Goal: Communication & Community: Participate in discussion

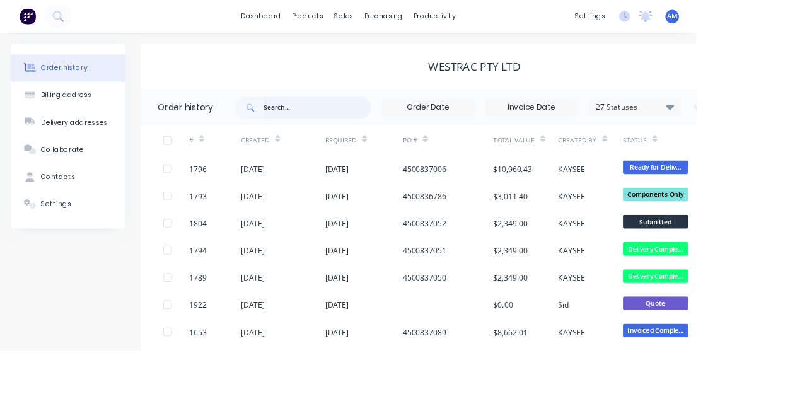
click at [368, 125] on input "text" at bounding box center [367, 124] width 125 height 25
type input "1914"
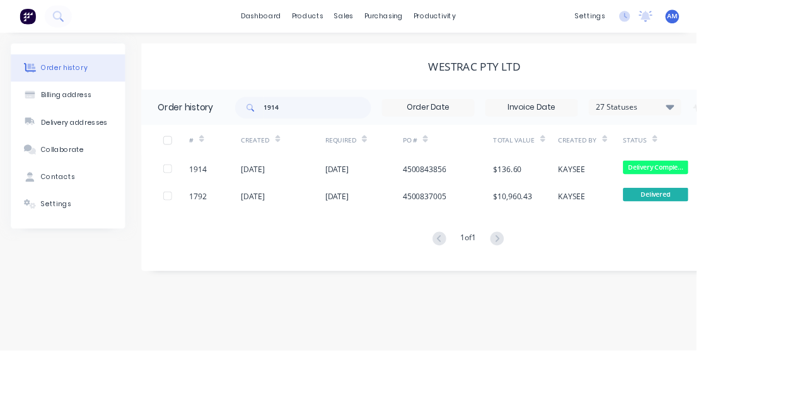
click at [307, 197] on div "[DATE]" at bounding box center [293, 195] width 28 height 13
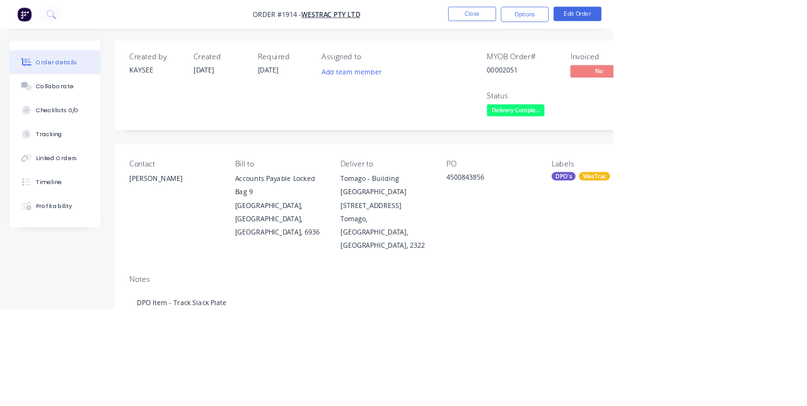
click at [90, 110] on div "Collaborate" at bounding box center [73, 113] width 50 height 11
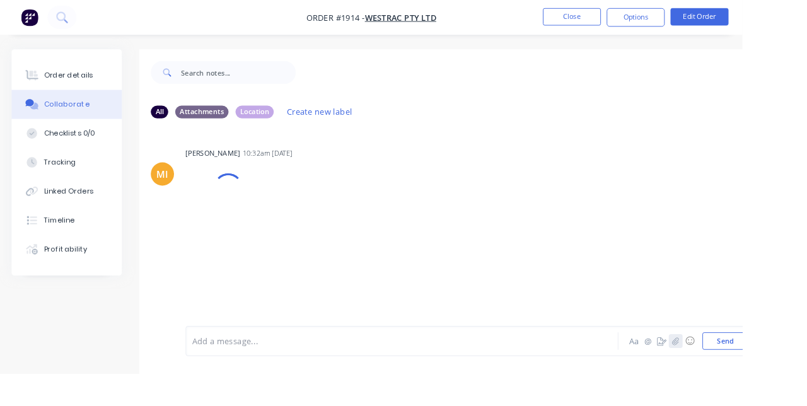
click at [736, 374] on icon "button" at bounding box center [734, 370] width 7 height 8
click at [791, 380] on button "Send" at bounding box center [788, 370] width 50 height 19
click at [734, 375] on icon "button" at bounding box center [735, 370] width 8 height 9
click at [794, 380] on button "Send" at bounding box center [788, 370] width 50 height 19
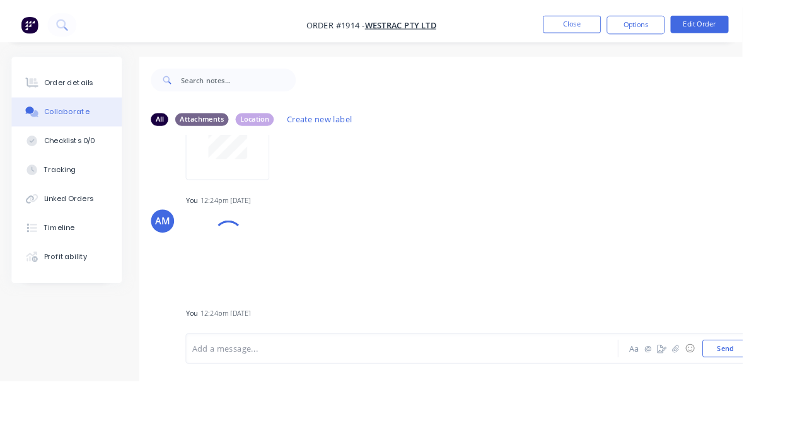
scroll to position [110, 0]
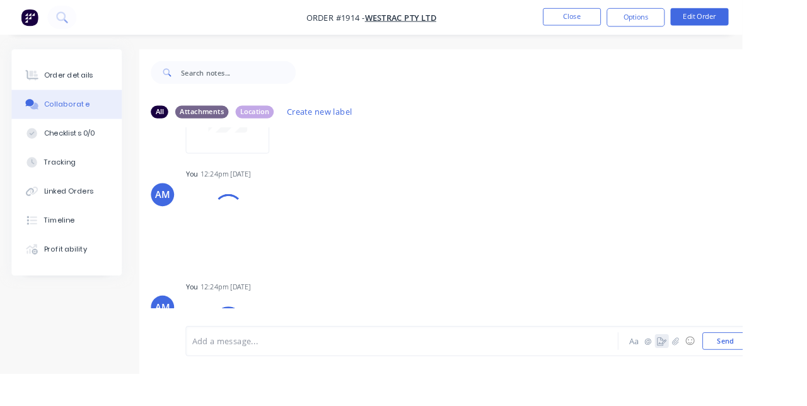
click at [726, 378] on button "button" at bounding box center [719, 370] width 15 height 15
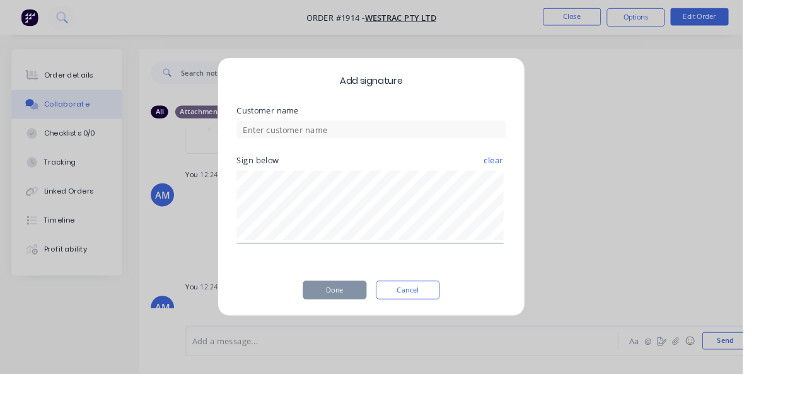
click at [749, 318] on div "Add signature Customer name Sign below clear Done Cancel" at bounding box center [403, 203] width 807 height 406
click at [478, 325] on button "Cancel" at bounding box center [442, 315] width 69 height 20
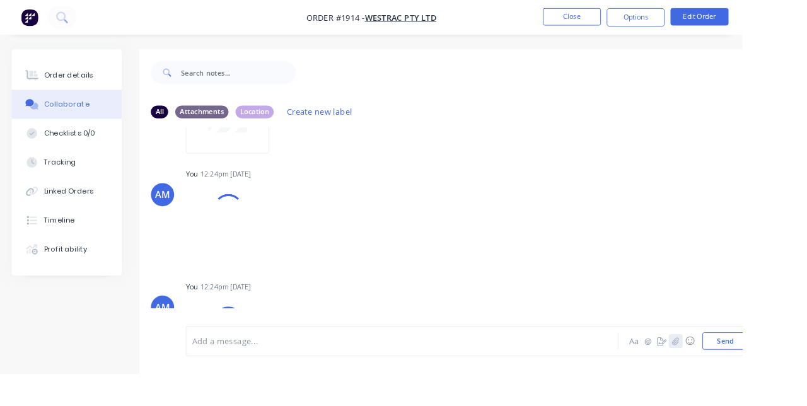
click at [735, 375] on icon "button" at bounding box center [735, 370] width 8 height 9
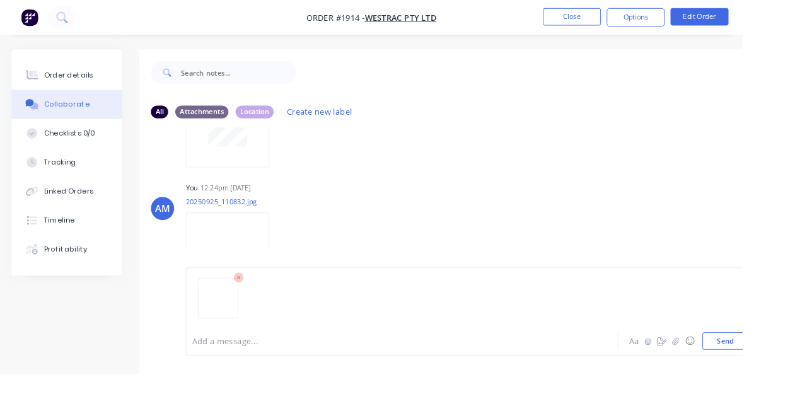
click at [806, 380] on div "Aa @ ☺ Send" at bounding box center [747, 370] width 132 height 19
click at [796, 380] on button "Send" at bounding box center [788, 370] width 50 height 19
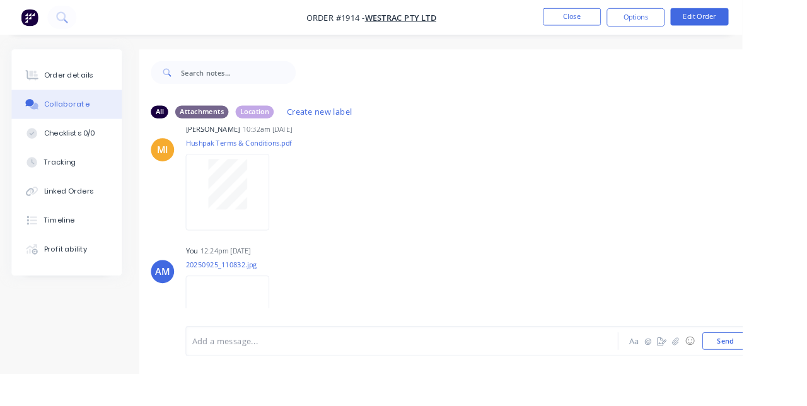
scroll to position [0, 0]
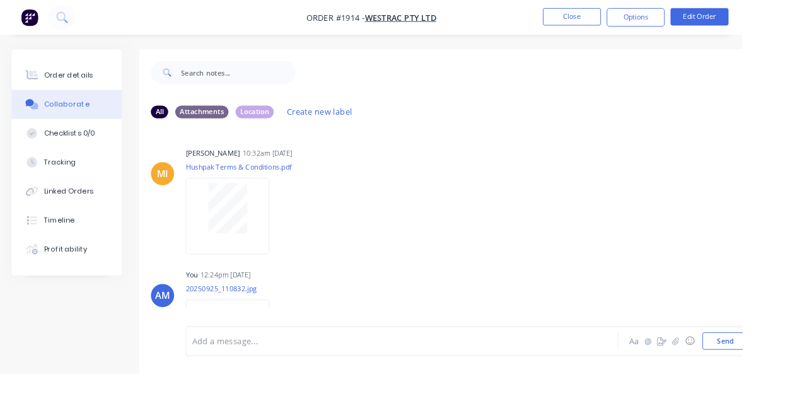
click at [653, 21] on button "Close" at bounding box center [621, 18] width 63 height 19
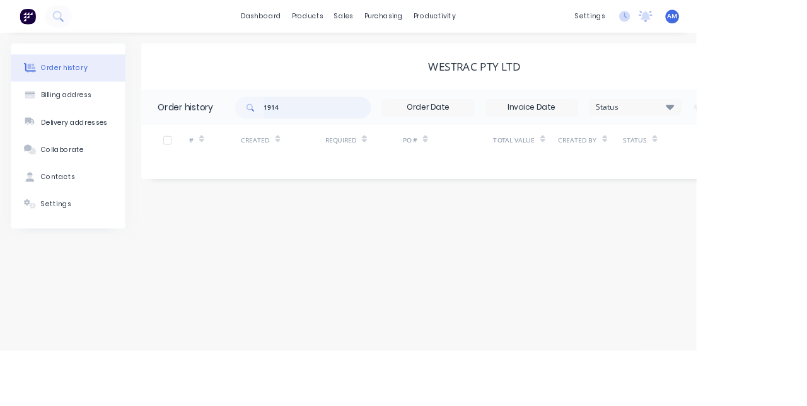
click at [379, 119] on input "1914" at bounding box center [367, 124] width 125 height 25
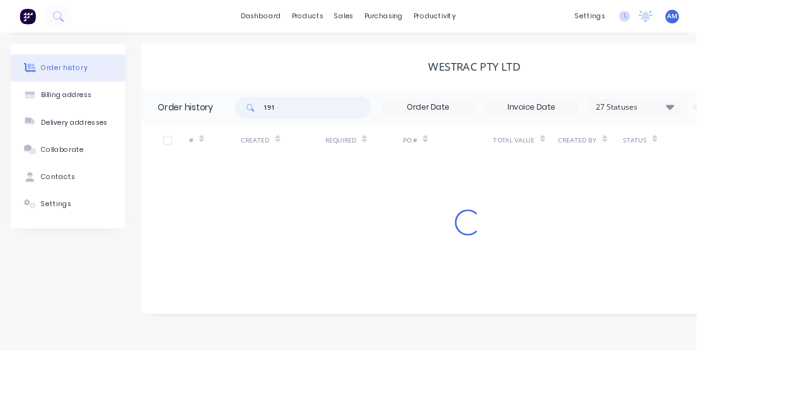
type input "1916"
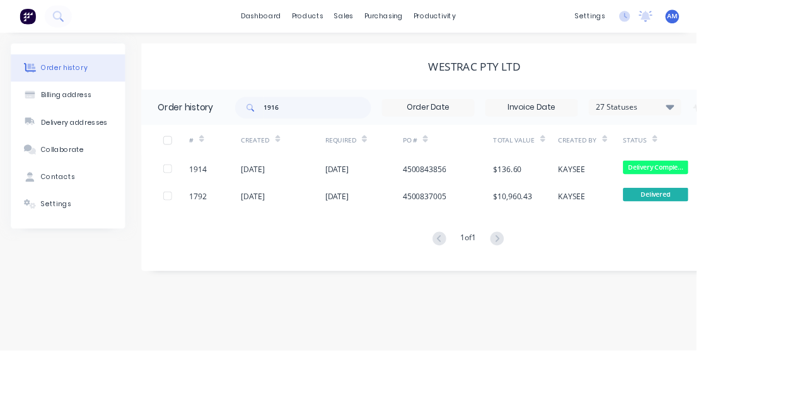
click at [353, 192] on div "[DATE]" at bounding box center [328, 196] width 98 height 32
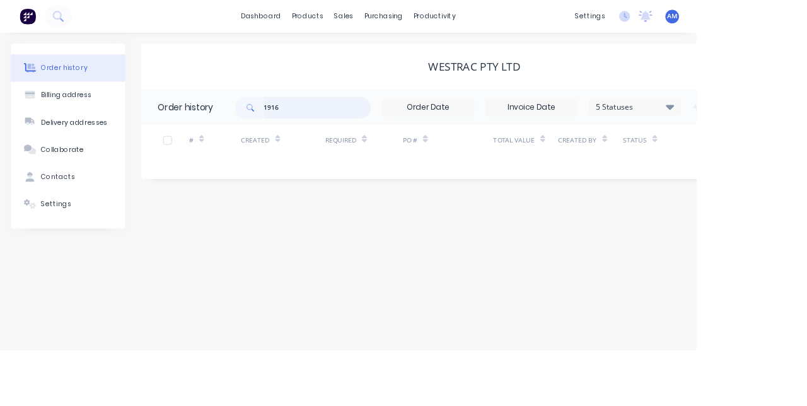
click at [340, 127] on input "1916" at bounding box center [367, 124] width 125 height 25
click at [221, 226] on div "WesTrac Pty Ltd Order history 1916 5 Statuses Invoice Status Invoiced Not Invoi…" at bounding box center [550, 157] width 772 height 214
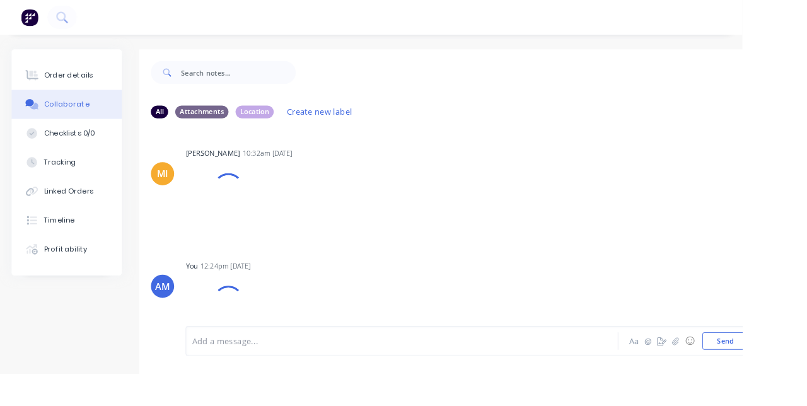
click at [37, 24] on img "button" at bounding box center [32, 18] width 19 height 19
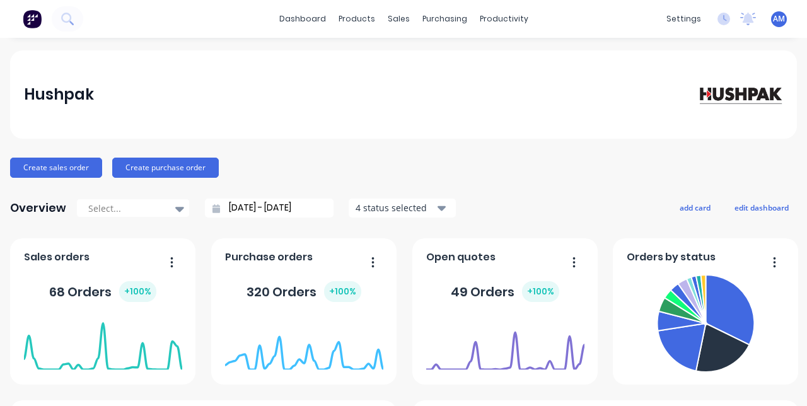
click at [402, 23] on div "sales" at bounding box center [398, 18] width 35 height 19
click at [471, 69] on link "Sales Orders" at bounding box center [465, 59] width 167 height 25
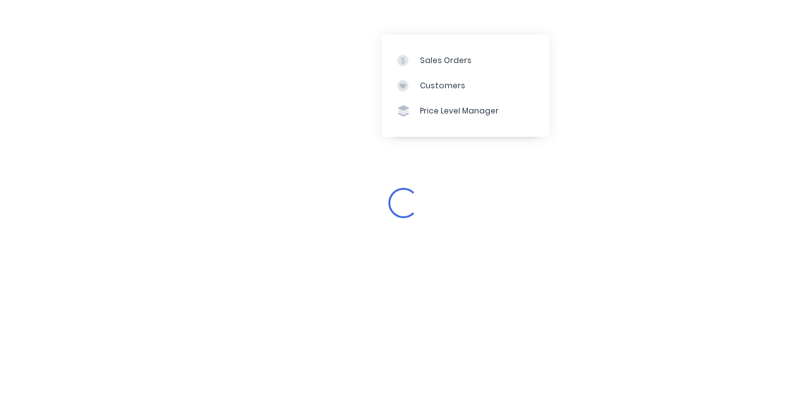
click at [707, 195] on div "Loading..." at bounding box center [403, 203] width 807 height 406
click at [704, 178] on div "Loading..." at bounding box center [403, 203] width 807 height 406
click at [563, 246] on div "Loading..." at bounding box center [403, 203] width 807 height 406
click at [715, 129] on div "Loading..." at bounding box center [403, 203] width 807 height 406
click at [736, 10] on div "Loading..." at bounding box center [403, 203] width 807 height 406
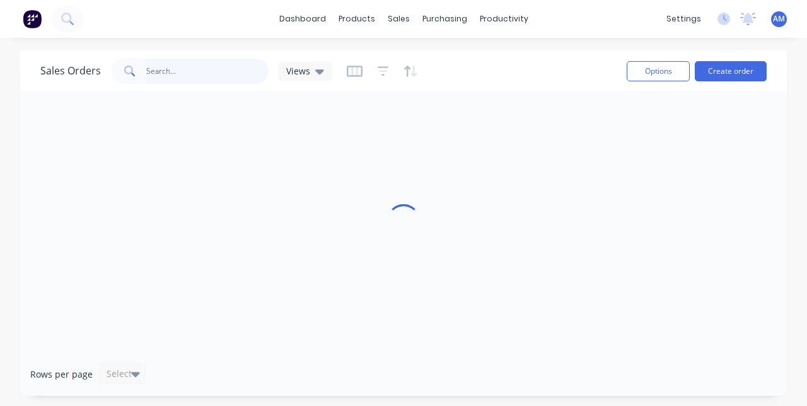
click at [190, 69] on input "text" at bounding box center [207, 71] width 123 height 25
type input "1916"
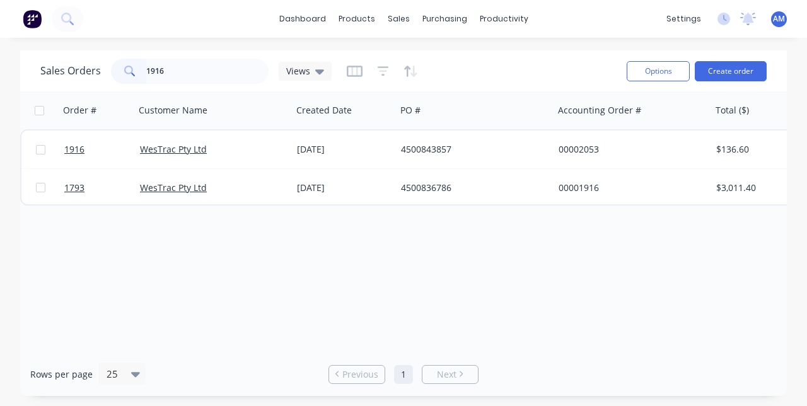
click at [309, 141] on div "[DATE]" at bounding box center [344, 149] width 104 height 38
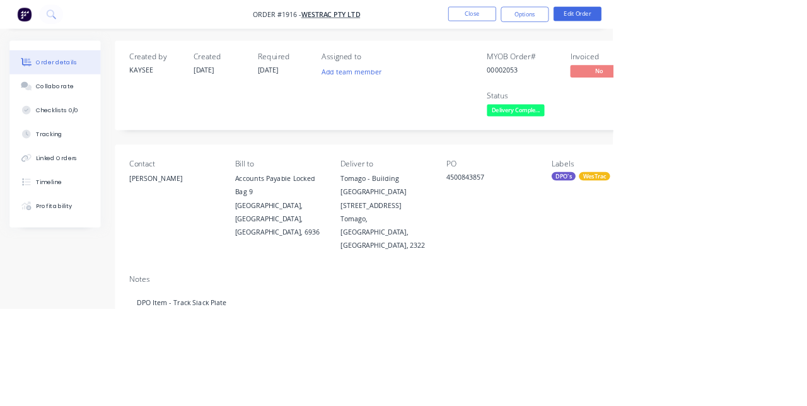
click at [79, 107] on button "Collaborate" at bounding box center [73, 114] width 120 height 32
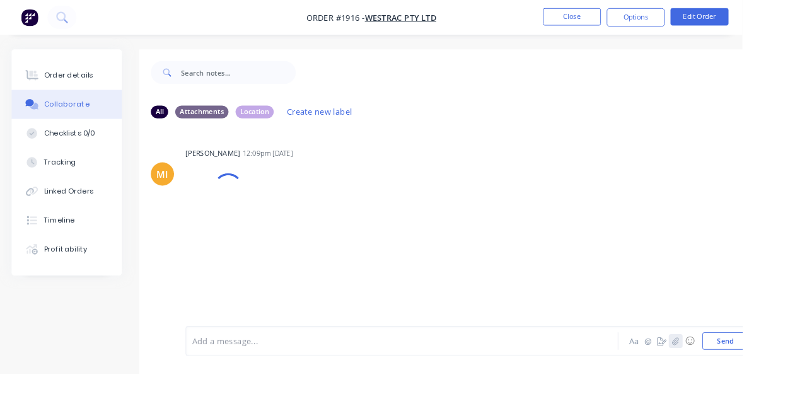
click at [731, 375] on icon "button" at bounding box center [735, 370] width 8 height 9
click at [788, 380] on button "Send" at bounding box center [788, 370] width 50 height 19
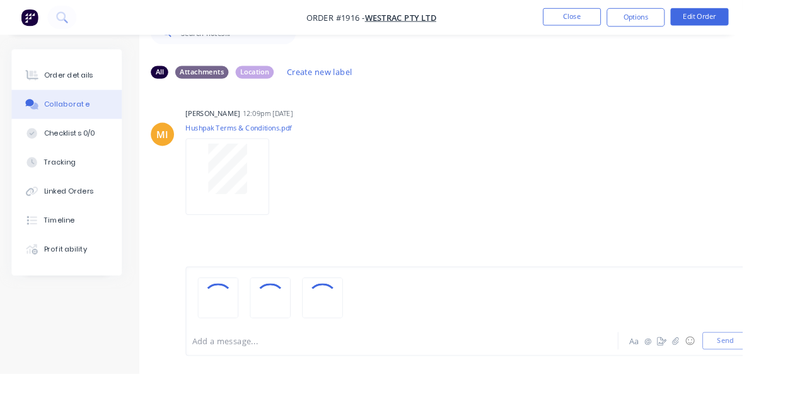
click at [377, 311] on div "MI [PERSON_NAME] 12:09pm [DATE] Hushpak Terms & Conditions.pdf Labels Download" at bounding box center [507, 204] width 713 height 216
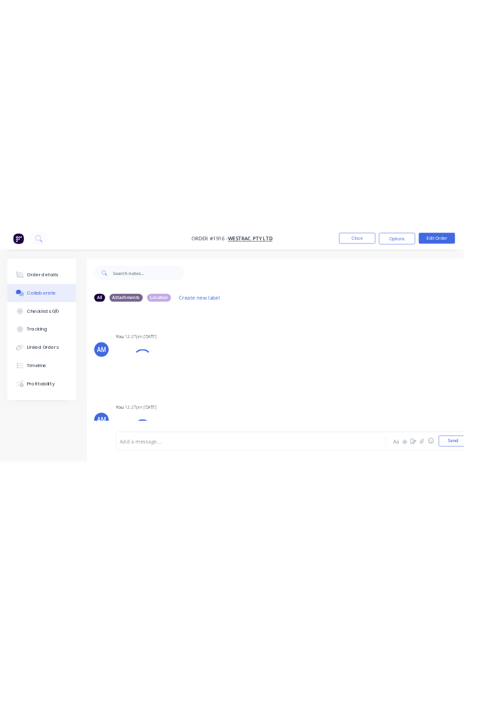
scroll to position [232, 0]
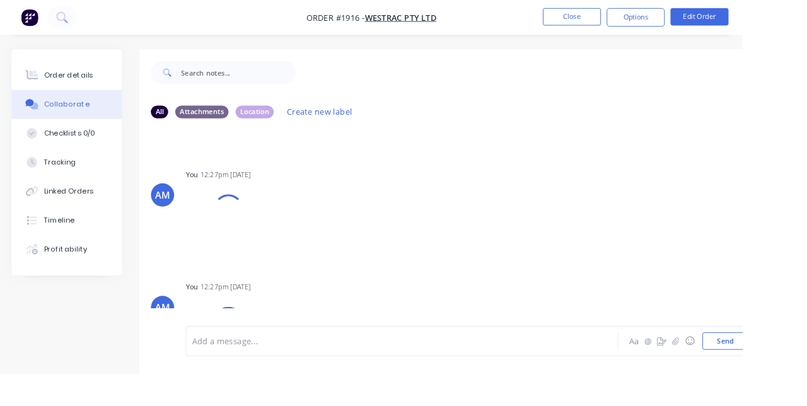
click at [272, 284] on div "Labels Download Delete" at bounding box center [237, 242] width 70 height 84
click at [653, 21] on button "Close" at bounding box center [621, 18] width 63 height 19
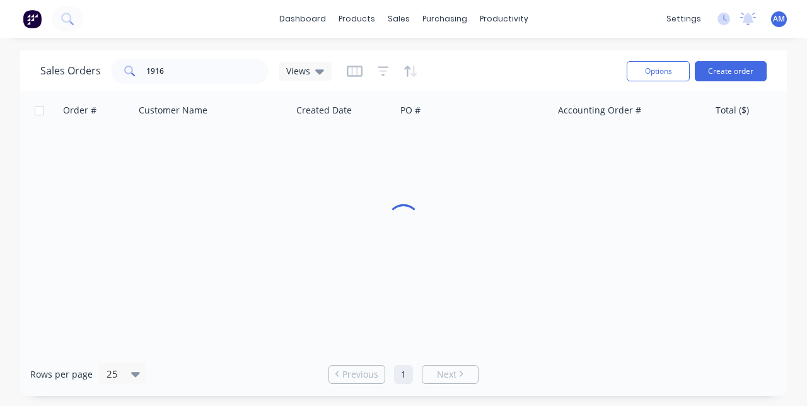
click at [54, 10] on div at bounding box center [41, 18] width 83 height 25
